Goal: Obtain resource: Obtain resource

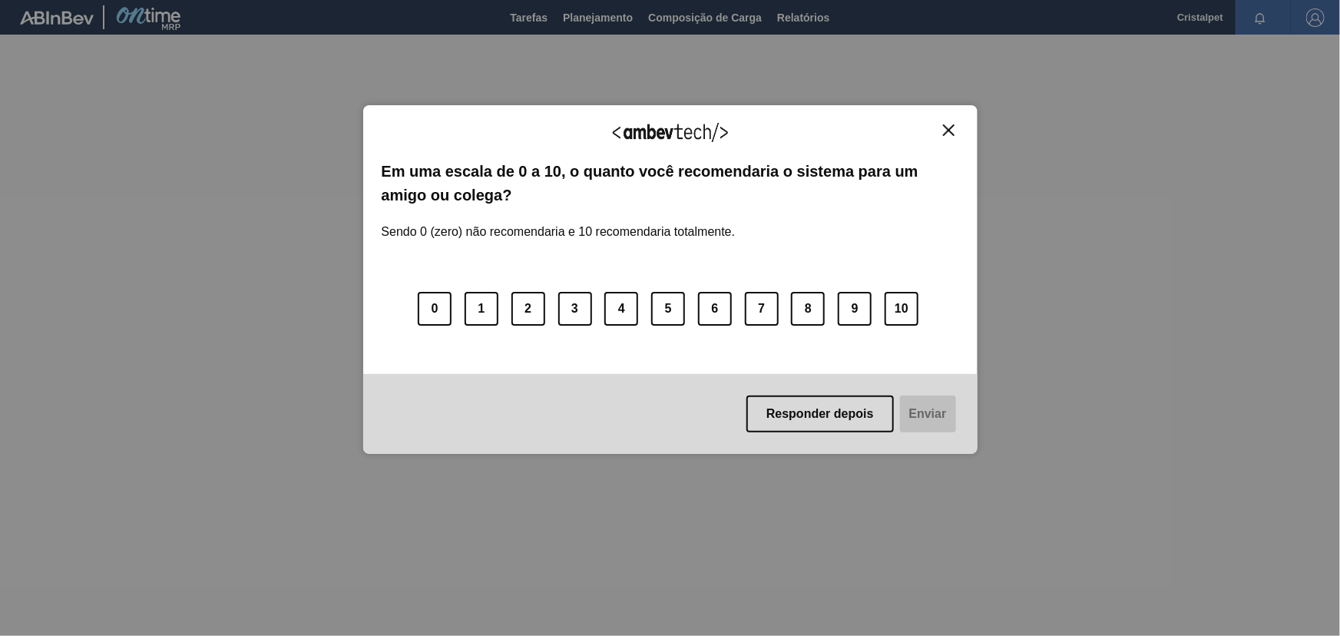
click at [946, 131] on img "Close" at bounding box center [949, 130] width 12 height 12
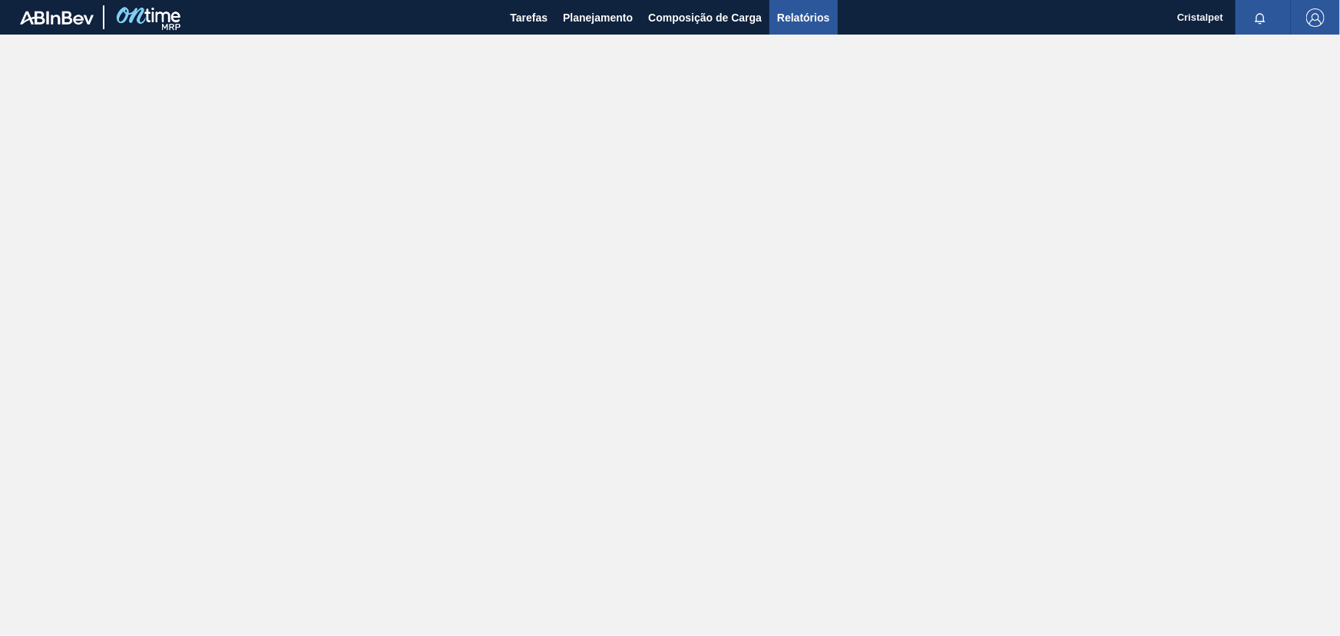
click at [788, 17] on span "Relatórios" at bounding box center [803, 17] width 52 height 18
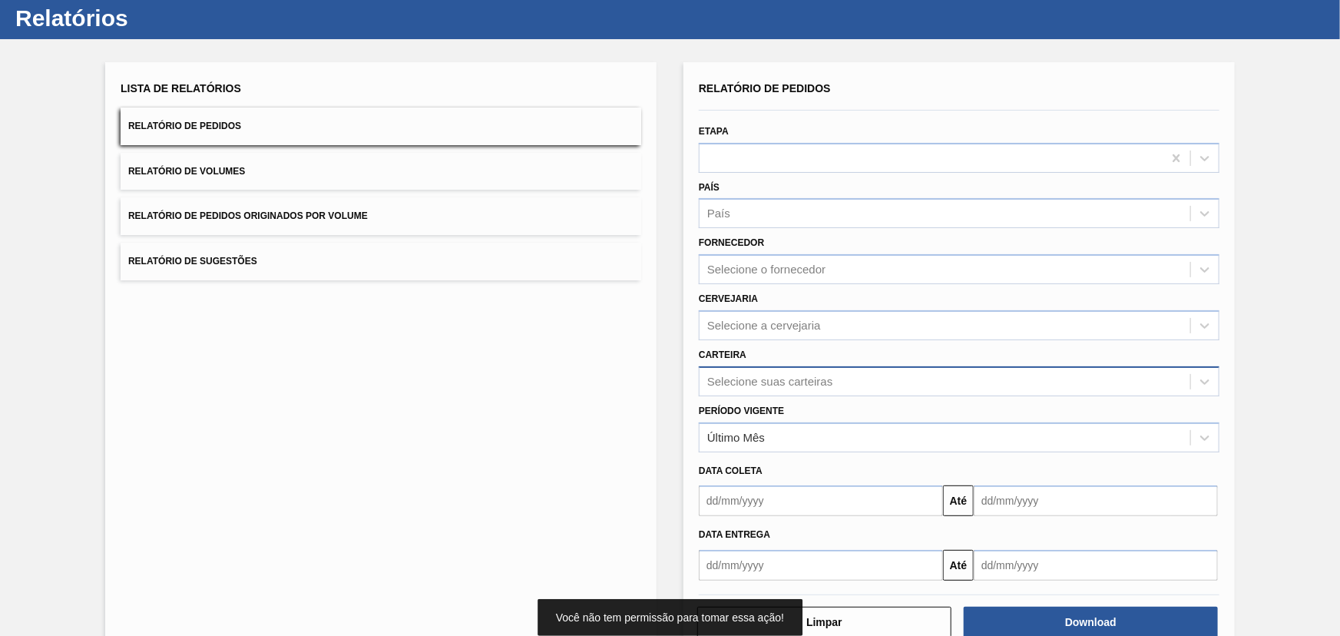
click at [780, 396] on div "Selecione suas carteiras" at bounding box center [959, 381] width 521 height 30
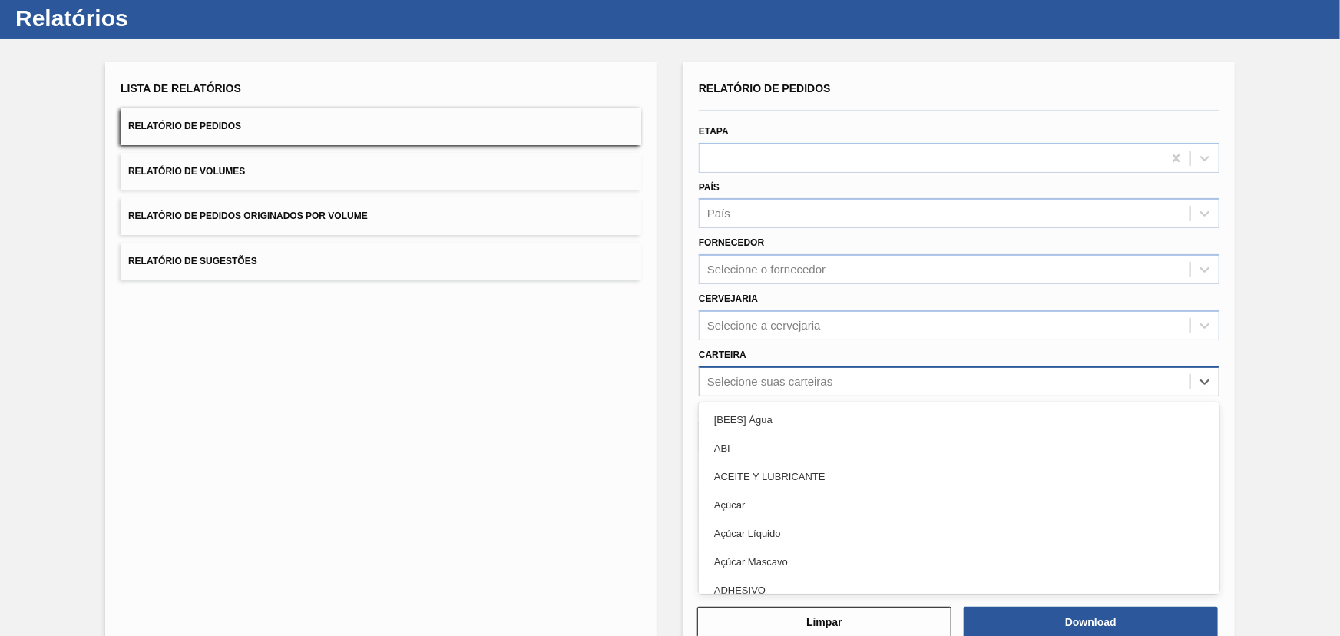
scroll to position [39, 0]
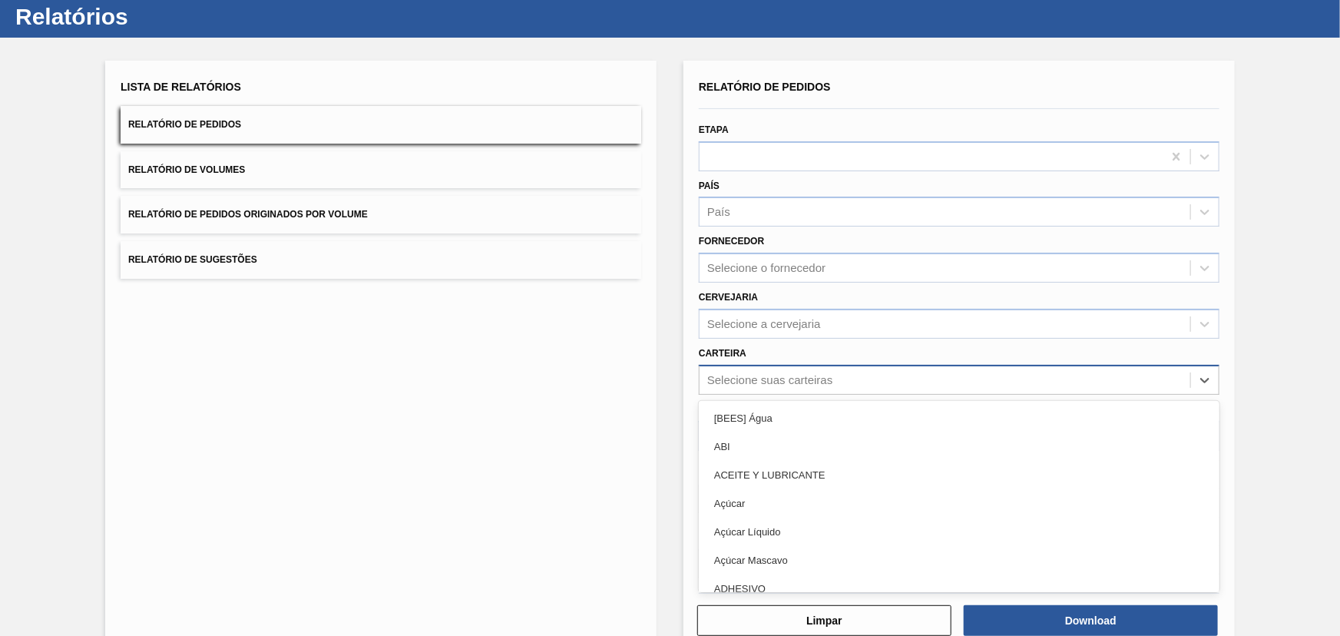
click at [770, 382] on div "Selecione suas carteiras" at bounding box center [769, 379] width 125 height 13
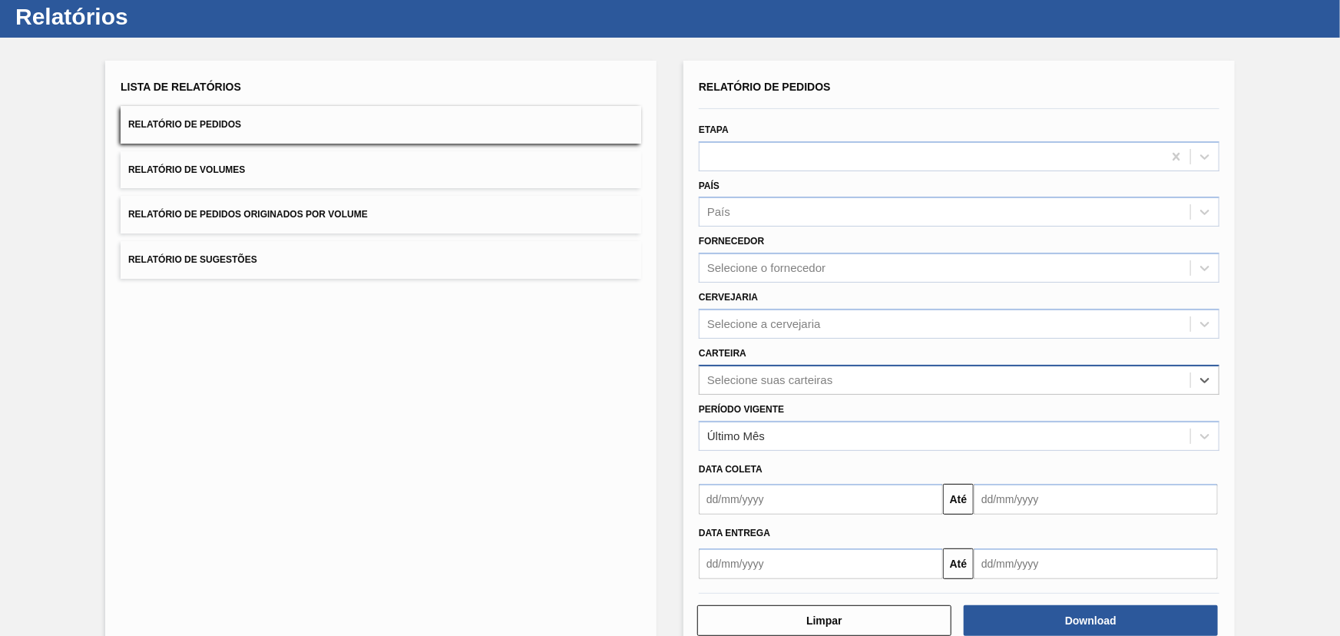
click at [770, 381] on div "Selecione suas carteiras" at bounding box center [769, 379] width 125 height 13
type input "pref"
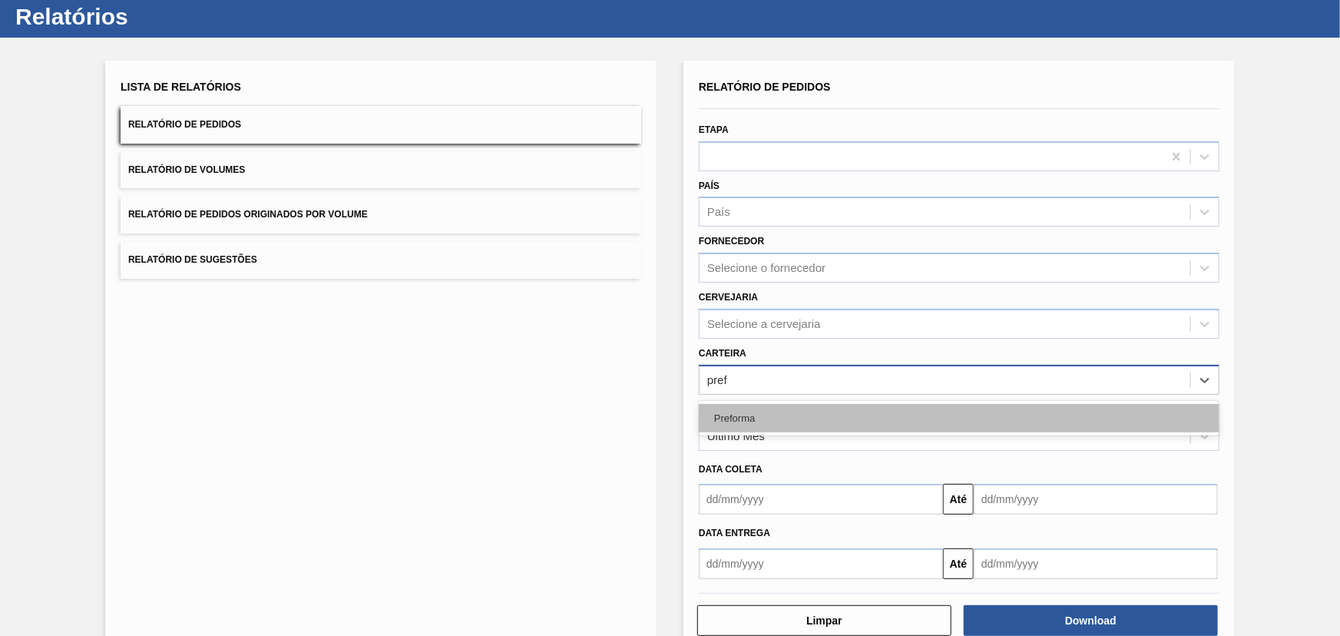
click at [764, 412] on div "Preforma" at bounding box center [959, 418] width 521 height 28
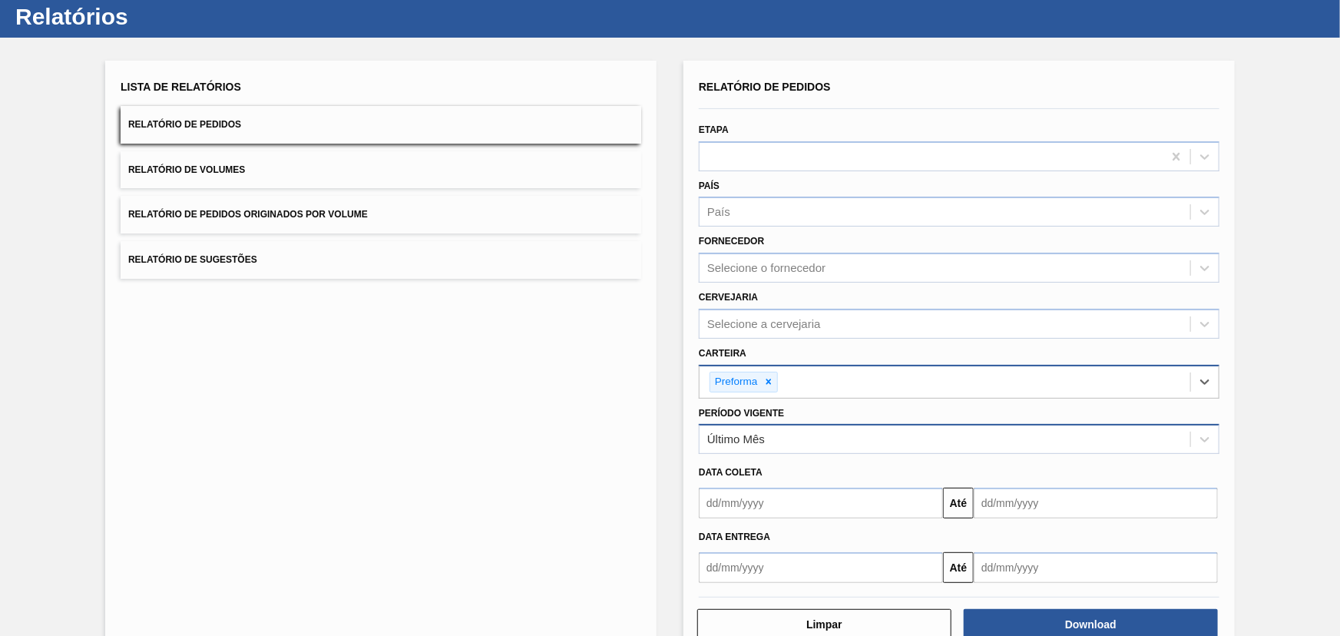
click at [762, 434] on div "Último Mês" at bounding box center [736, 439] width 58 height 13
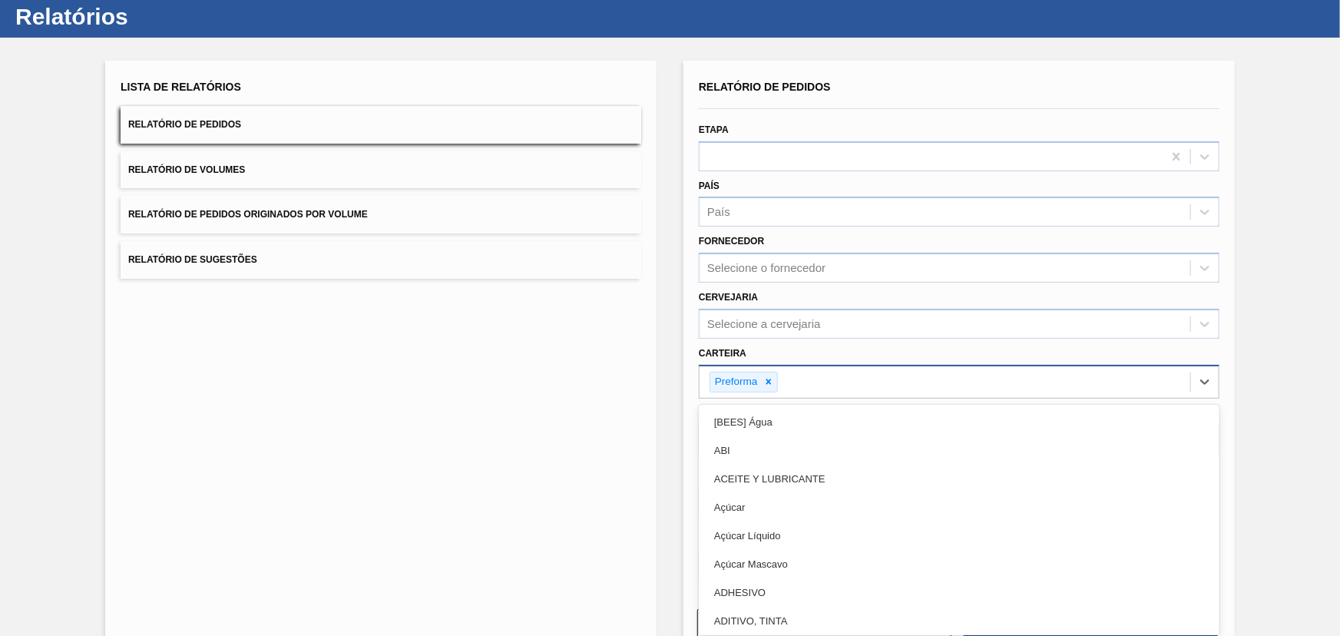
click at [790, 383] on div "Preforma" at bounding box center [944, 381] width 491 height 31
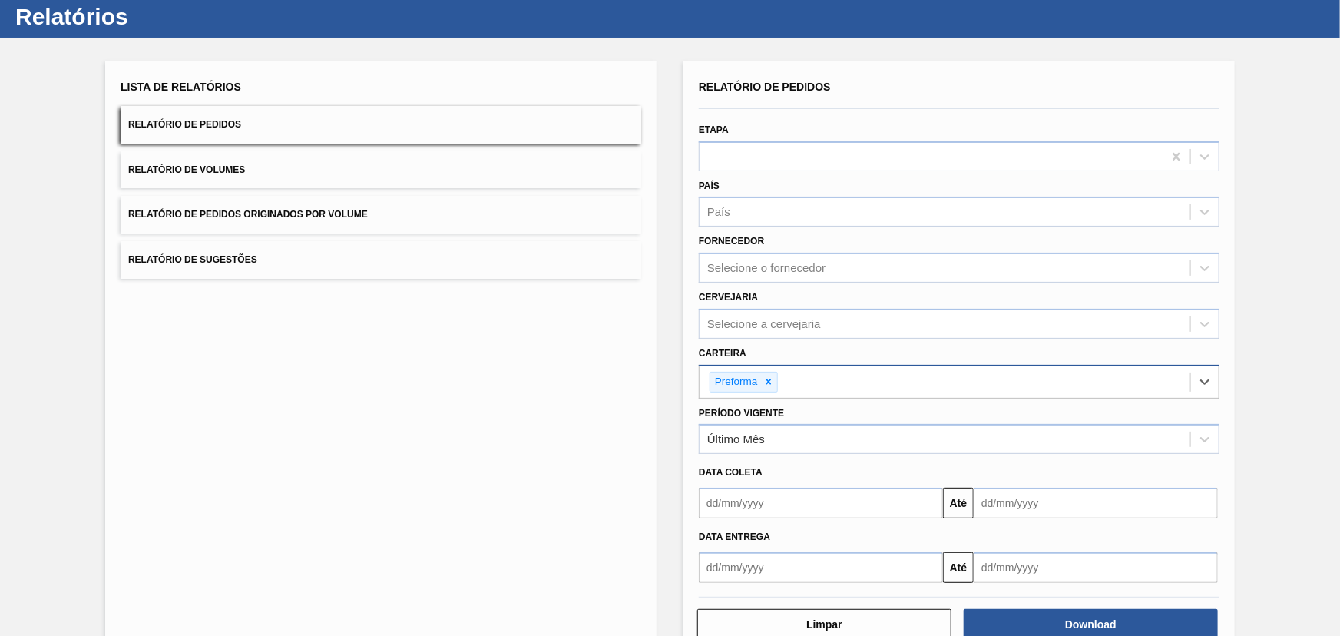
click at [852, 383] on div "Preforma" at bounding box center [944, 381] width 491 height 31
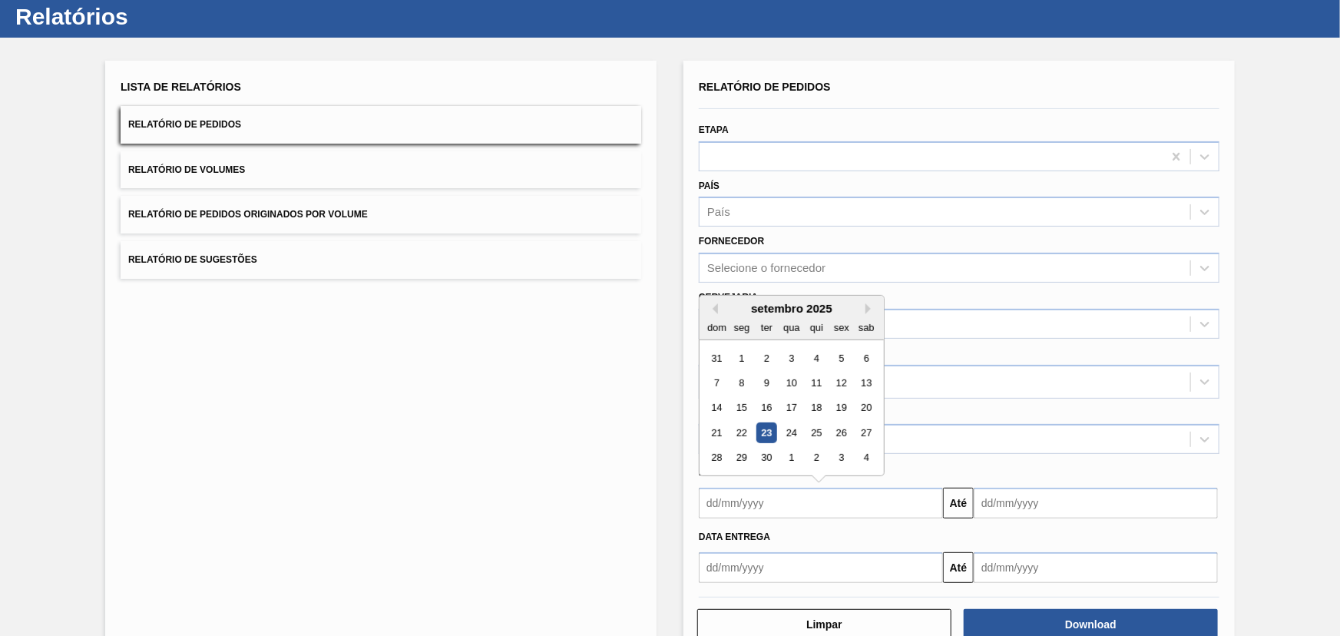
click at [814, 503] on input "text" at bounding box center [821, 503] width 244 height 31
click at [742, 356] on div "1" at bounding box center [742, 358] width 21 height 21
type input "[DATE]"
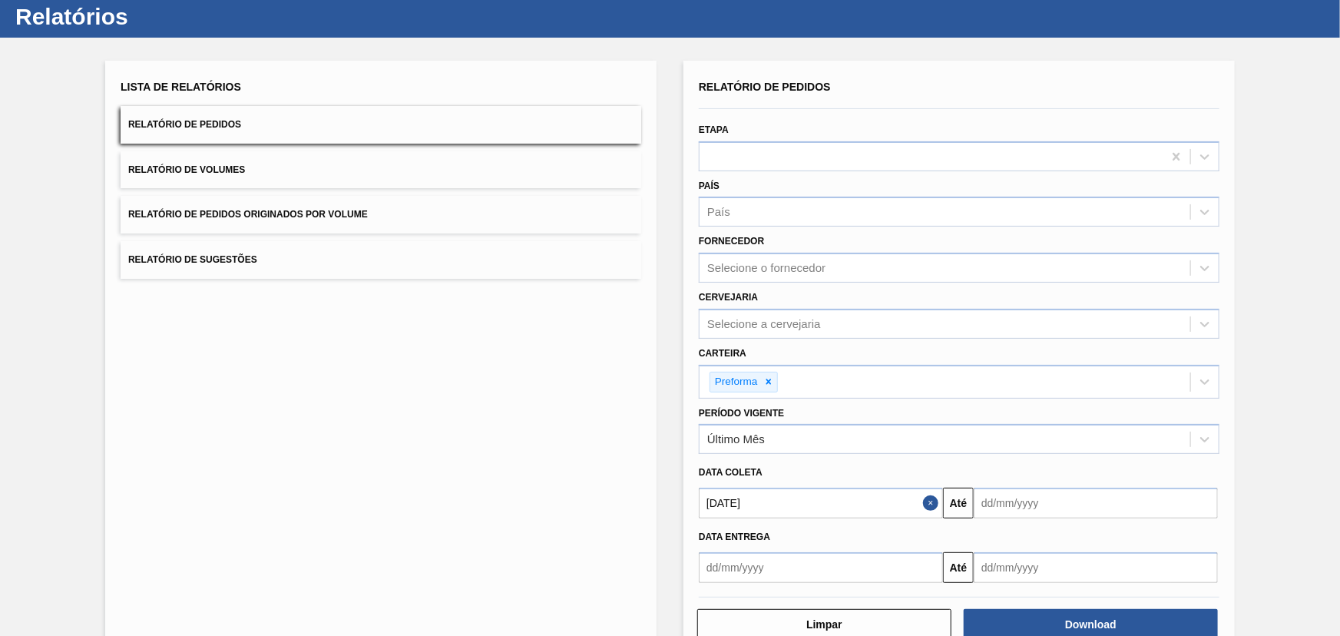
click at [1010, 506] on input "text" at bounding box center [1095, 503] width 244 height 31
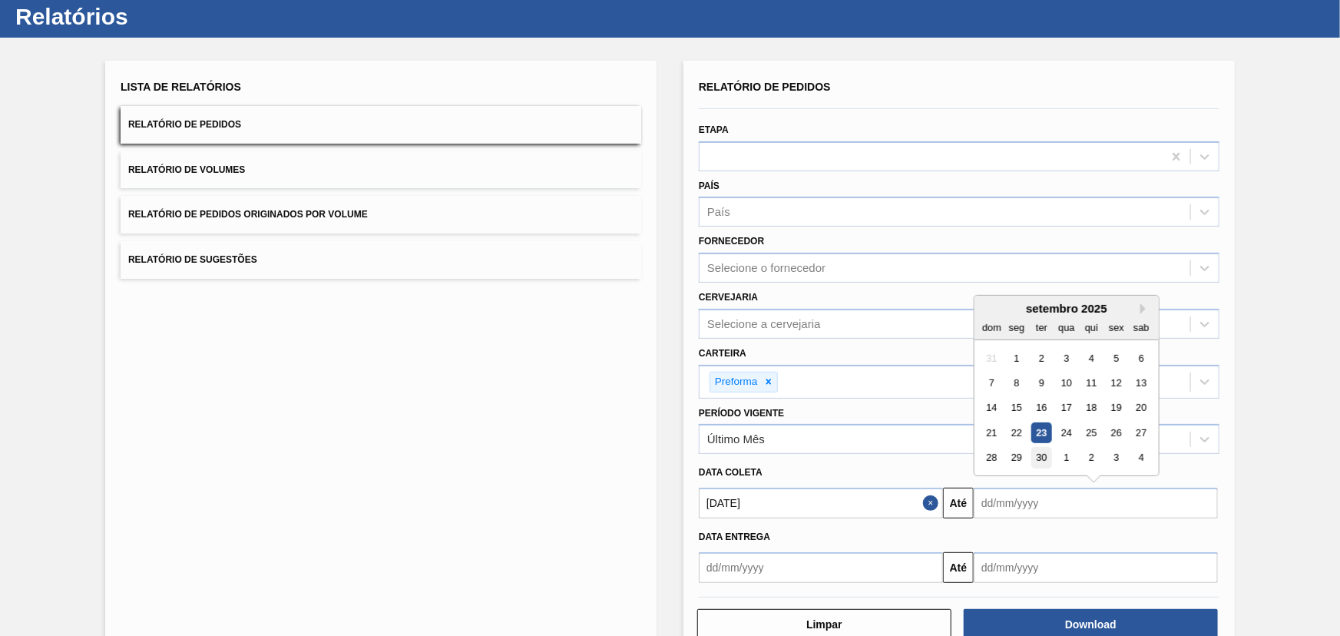
click at [1038, 450] on div "30" at bounding box center [1041, 458] width 21 height 21
type input "[DATE]"
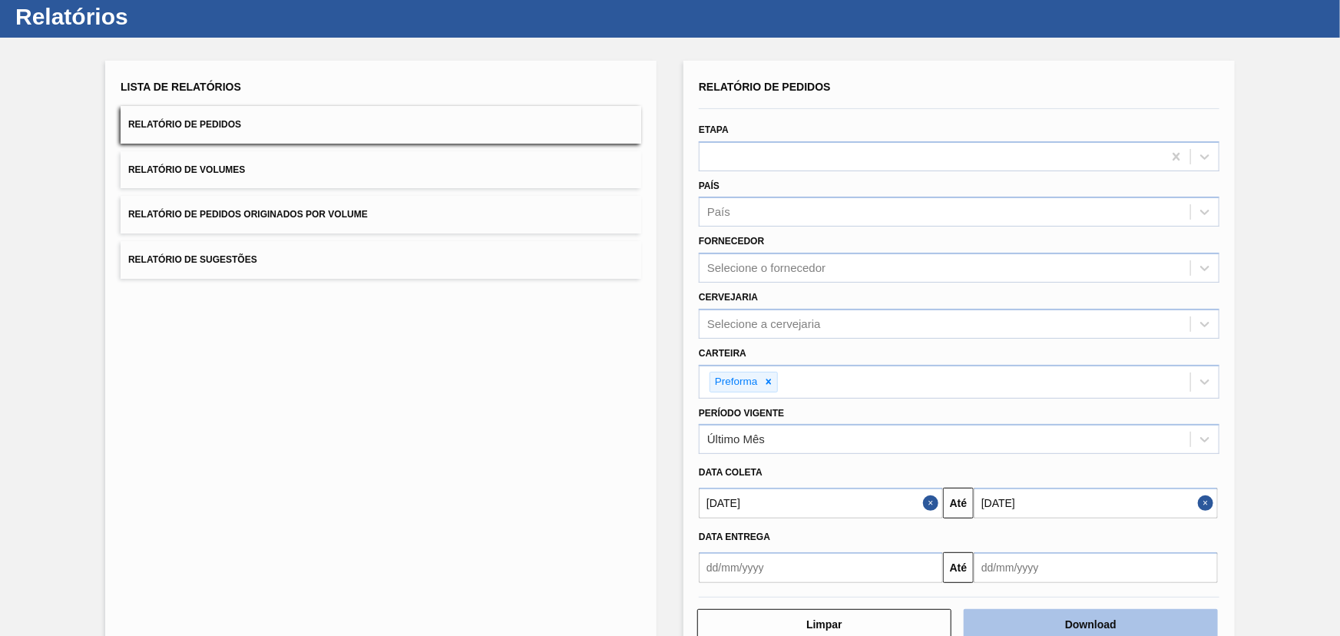
click at [1073, 623] on button "Download" at bounding box center [1091, 624] width 254 height 31
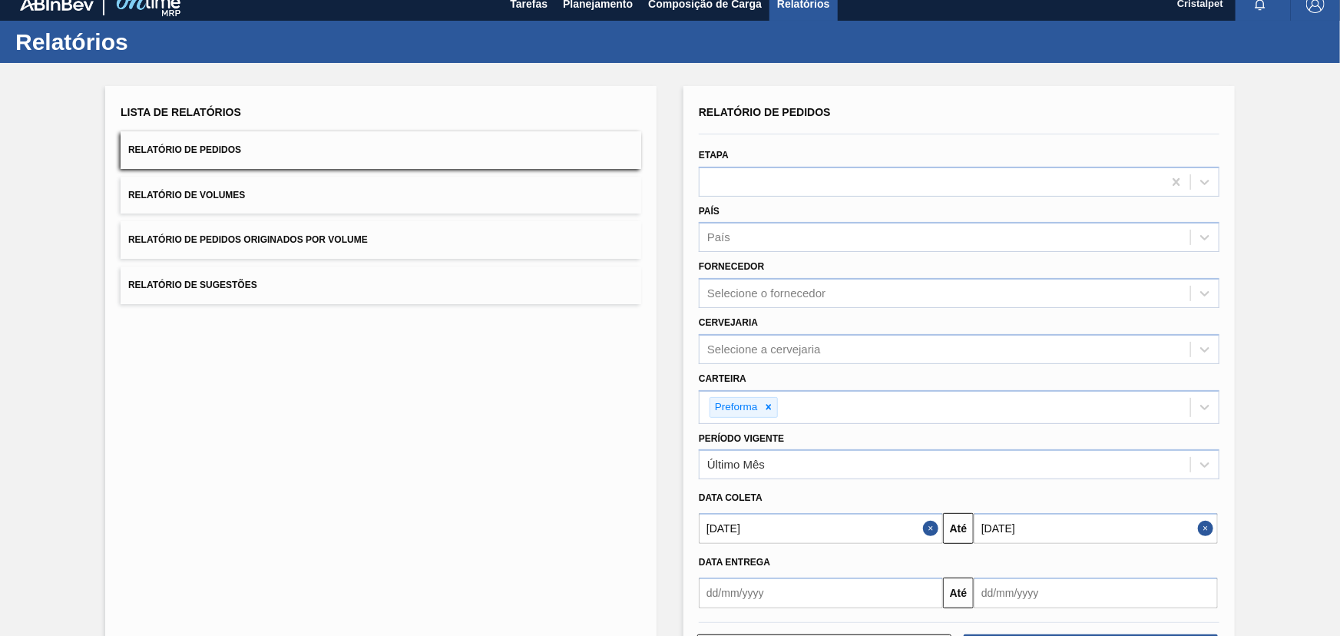
scroll to position [0, 0]
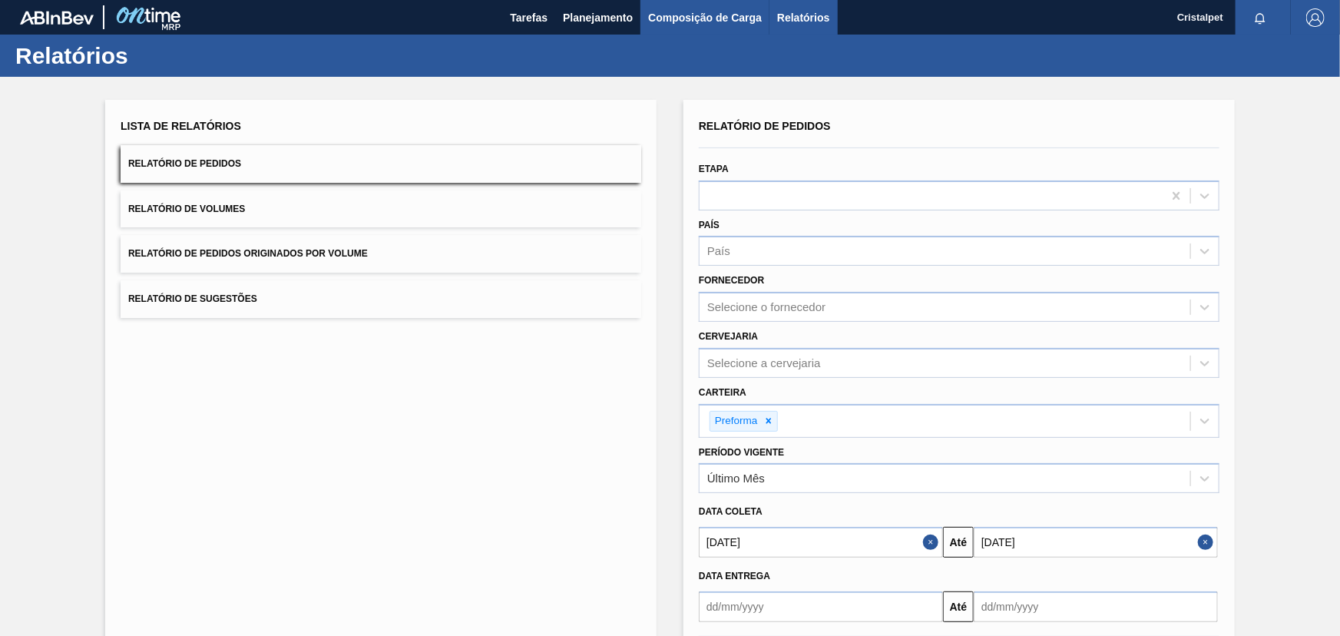
click at [674, 15] on span "Composição de Carga" at bounding box center [705, 17] width 114 height 18
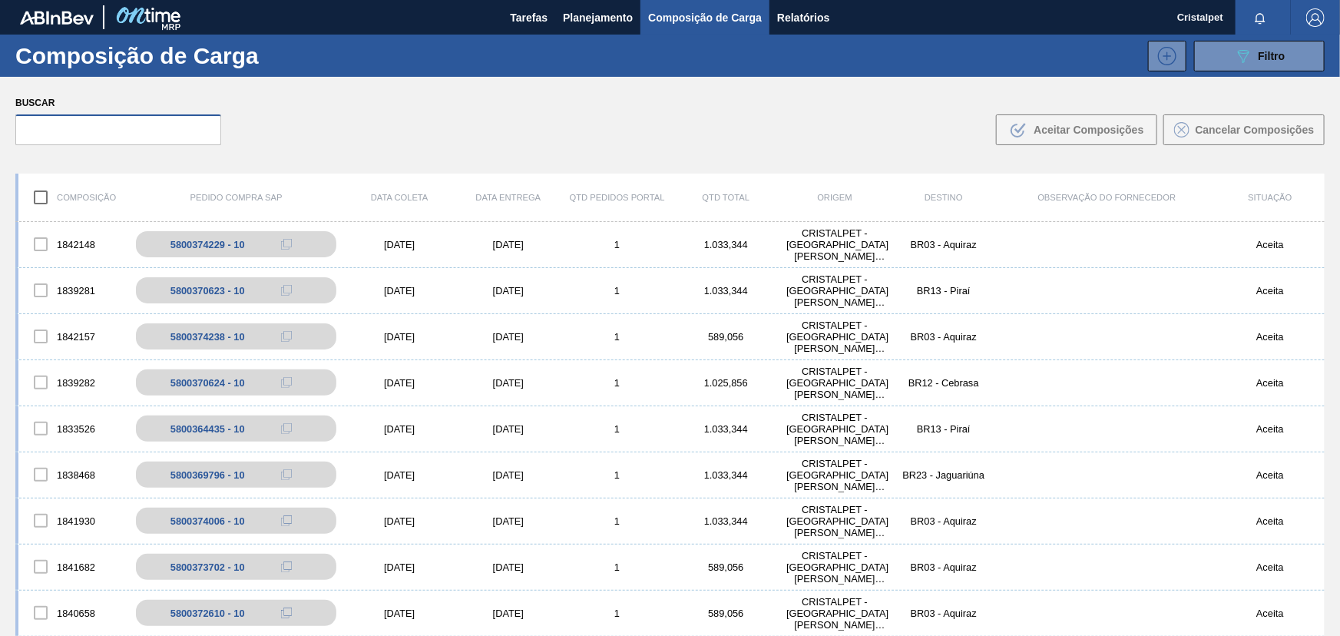
click at [127, 124] on input "text" at bounding box center [118, 129] width 206 height 31
paste input "5800370624"
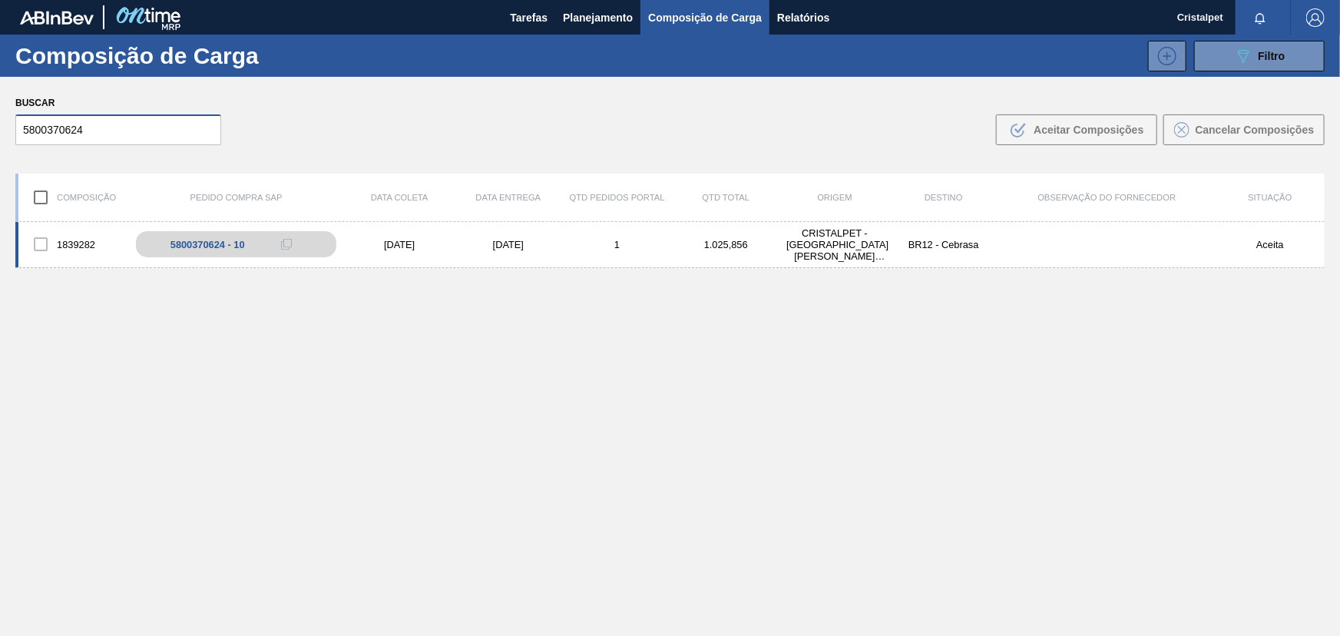
type input "5800370624"
click at [507, 246] on div "[DATE]" at bounding box center [508, 245] width 109 height 12
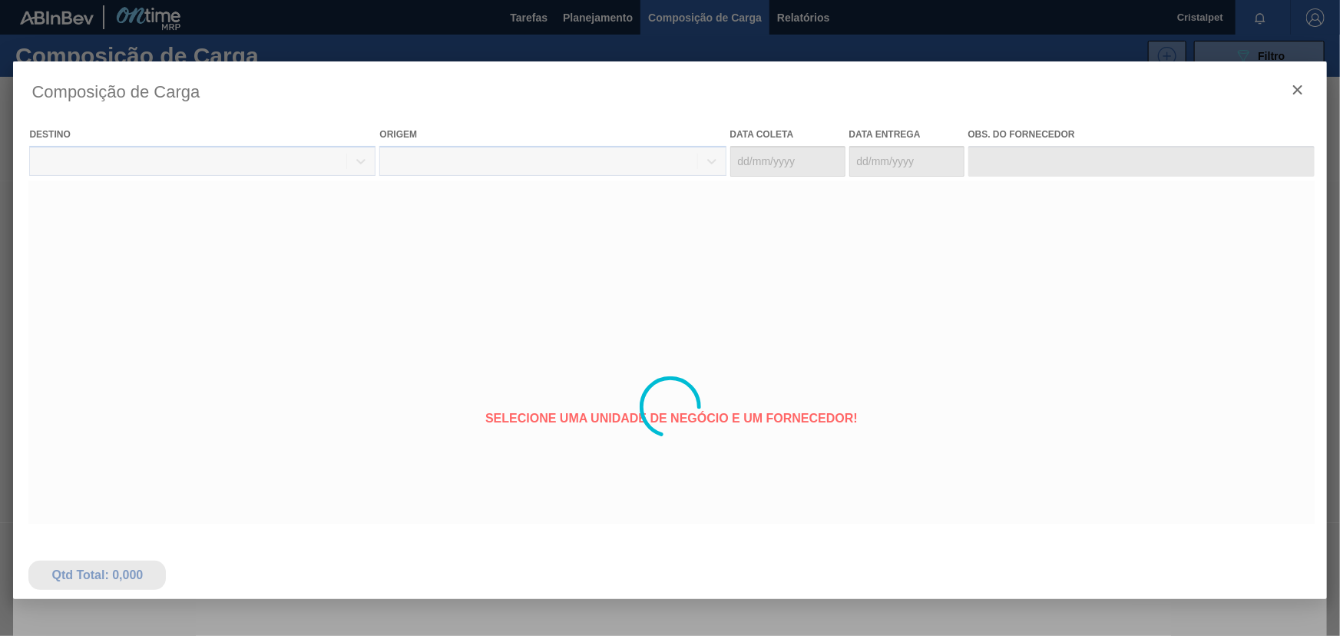
type coleta "[DATE]"
type entrega "[DATE]"
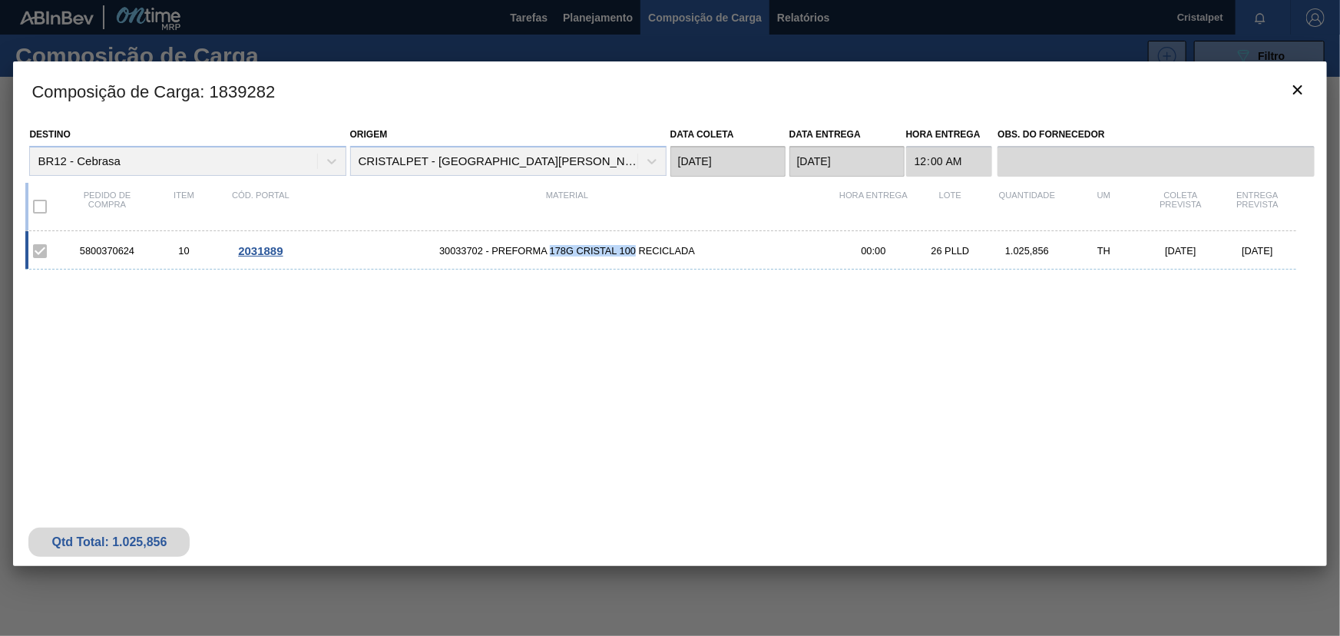
drag, startPoint x: 550, startPoint y: 251, endPoint x: 633, endPoint y: 250, distance: 83.7
click at [633, 250] on span "30033702 - PREFORMA 178G CRISTAL 100 RECICLADA" at bounding box center [567, 251] width 536 height 12
copy span "178G CRISTAL 100"
click at [585, 262] on div "5800370624 10 2031889 30033702 - PREFORMA 178G CRISTAL 100 RECICLADA 00:00 26 P…" at bounding box center [660, 250] width 1270 height 38
drag, startPoint x: 552, startPoint y: 251, endPoint x: 633, endPoint y: 250, distance: 81.4
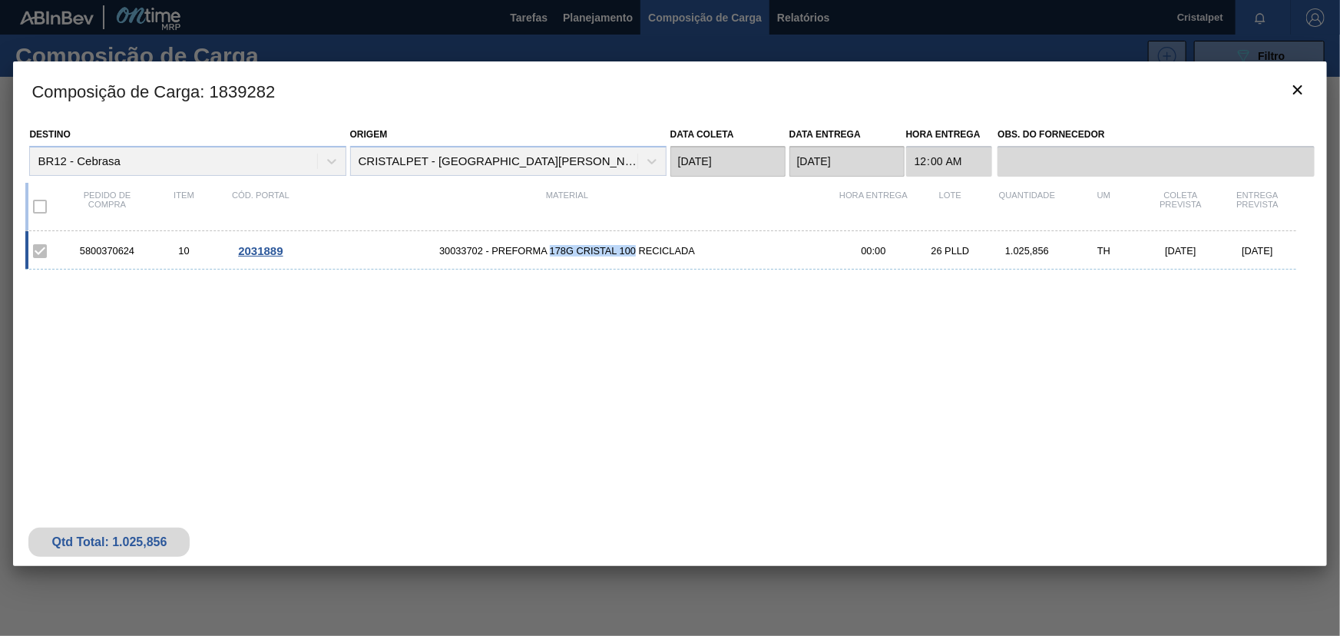
click at [633, 250] on span "30033702 - PREFORMA 178G CRISTAL 100 RECICLADA" at bounding box center [567, 251] width 536 height 12
click at [1296, 91] on icon "botão de ícone" at bounding box center [1297, 89] width 9 height 9
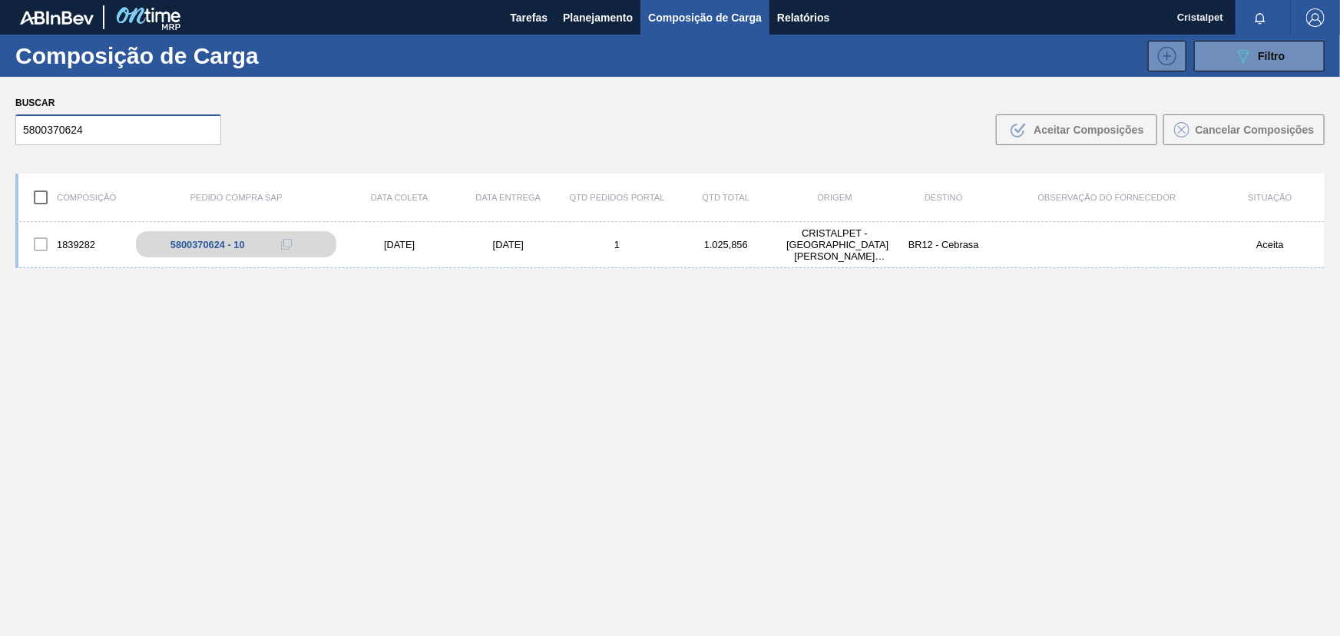
drag, startPoint x: 83, startPoint y: 131, endPoint x: 24, endPoint y: 127, distance: 59.2
click at [24, 127] on input "5800370624" at bounding box center [118, 129] width 206 height 31
paste input "41"
type input "5800370414"
click at [207, 239] on div "5800370414 - 10" at bounding box center [215, 245] width 74 height 12
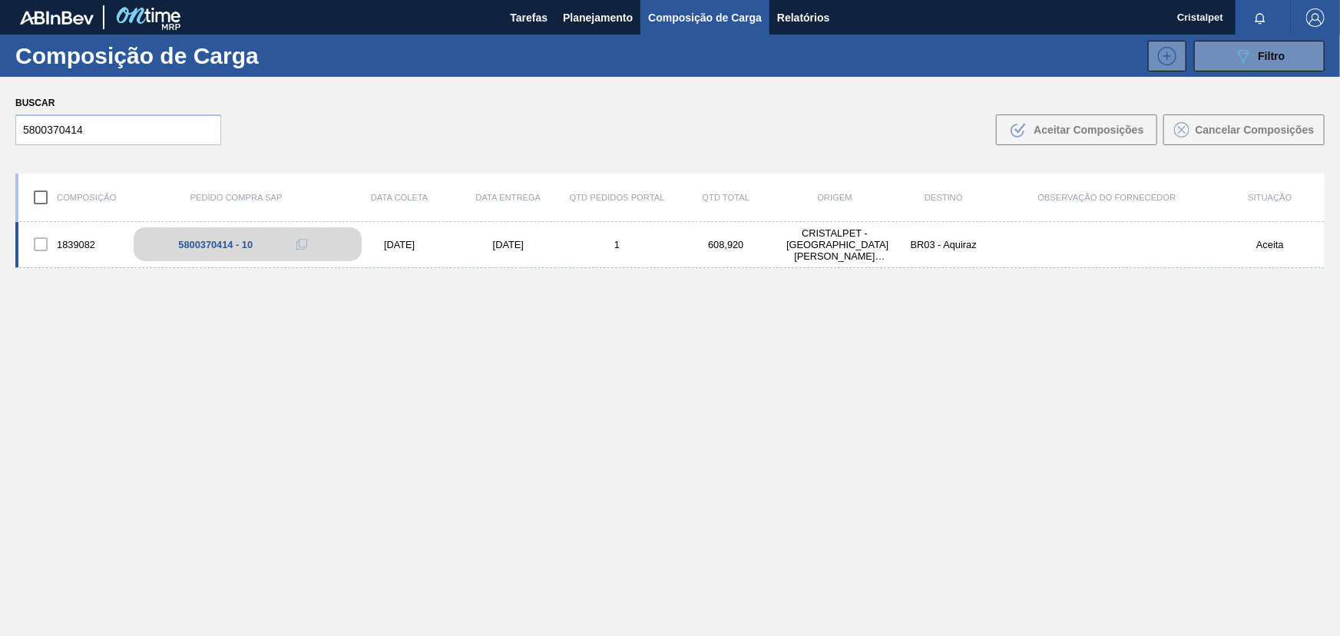
click at [235, 244] on div "5800370414 - 10" at bounding box center [215, 245] width 74 height 12
click at [514, 245] on div "25/09/2025" at bounding box center [508, 245] width 109 height 12
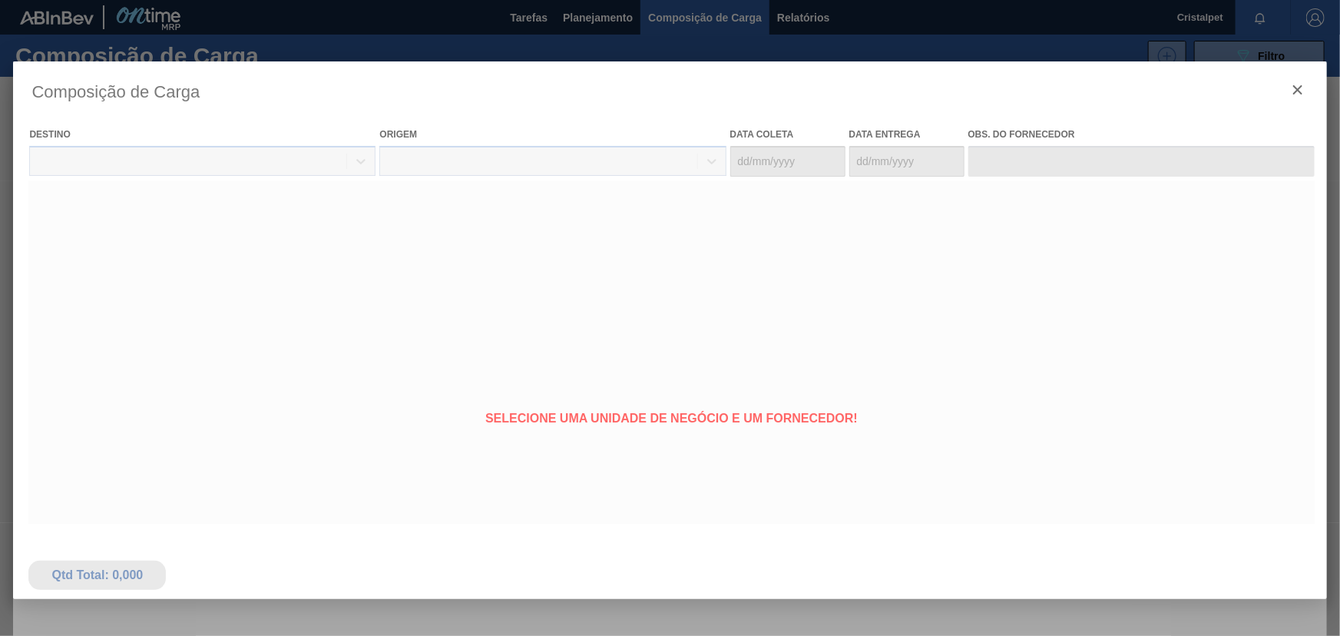
type coleta "23/09/2025"
type entrega "25/09/2025"
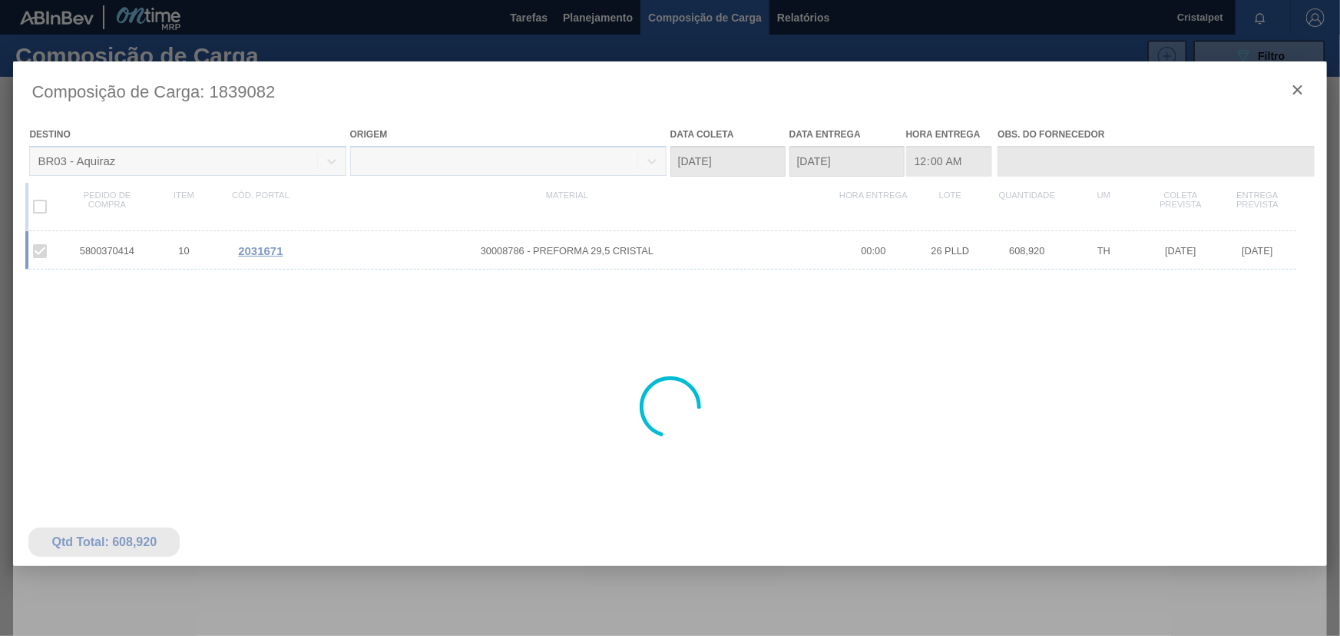
click at [591, 254] on div at bounding box center [669, 406] width 1313 height 691
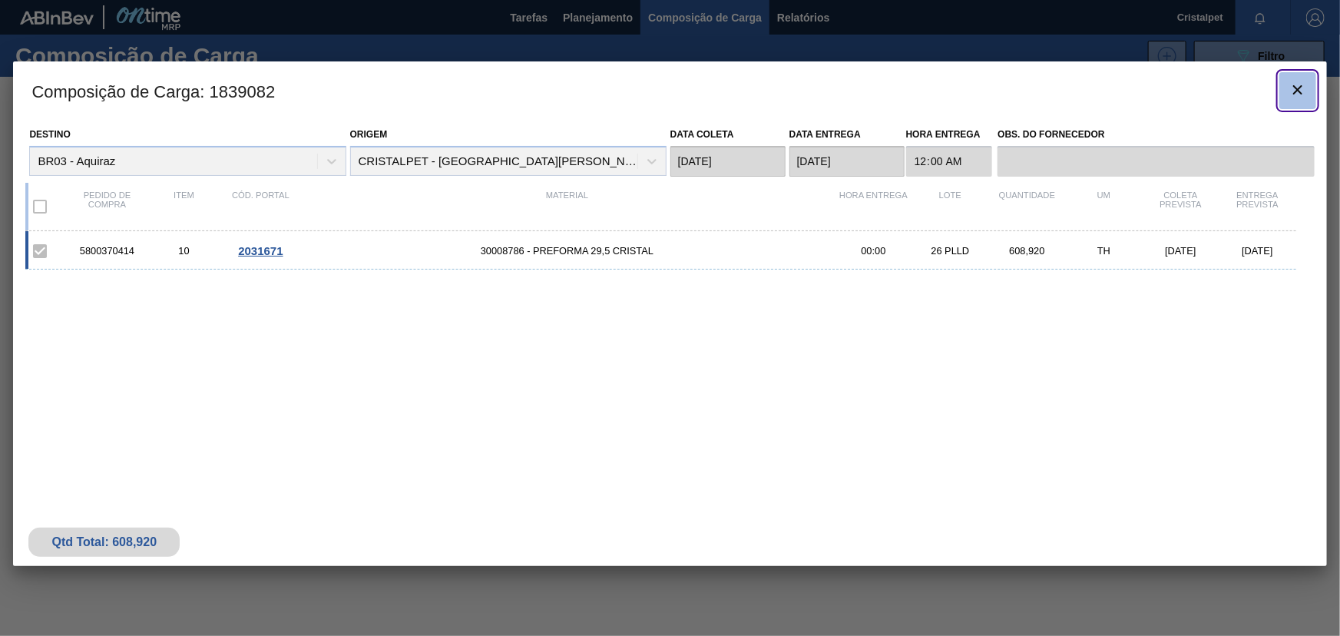
click at [1294, 92] on icon "botão de ícone" at bounding box center [1297, 89] width 9 height 9
